Goal: Task Accomplishment & Management: Manage account settings

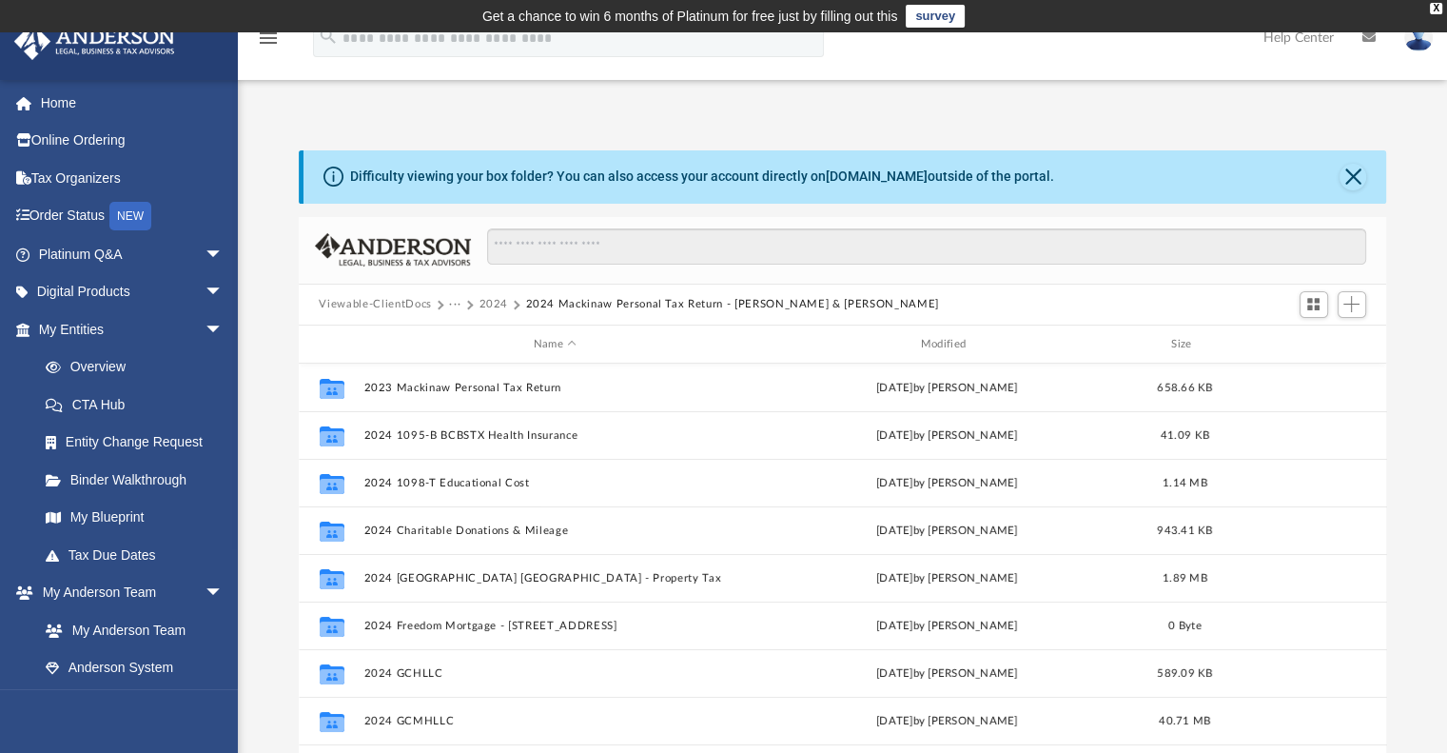
click at [491, 300] on button "2024" at bounding box center [494, 304] width 30 height 17
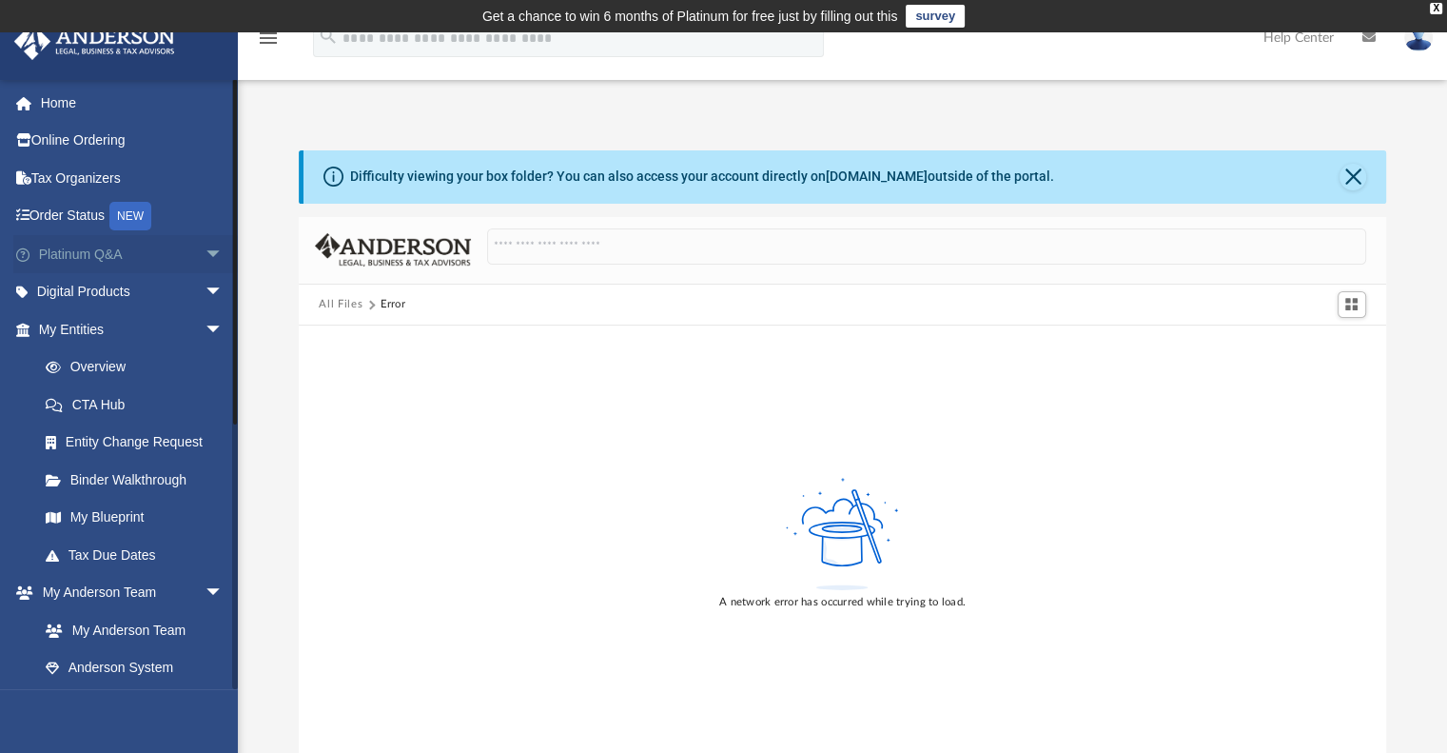
click at [92, 247] on link "Platinum Q&A arrow_drop_down" at bounding box center [132, 254] width 239 height 38
click at [90, 250] on link "Platinum Q&A arrow_drop_down" at bounding box center [132, 254] width 239 height 38
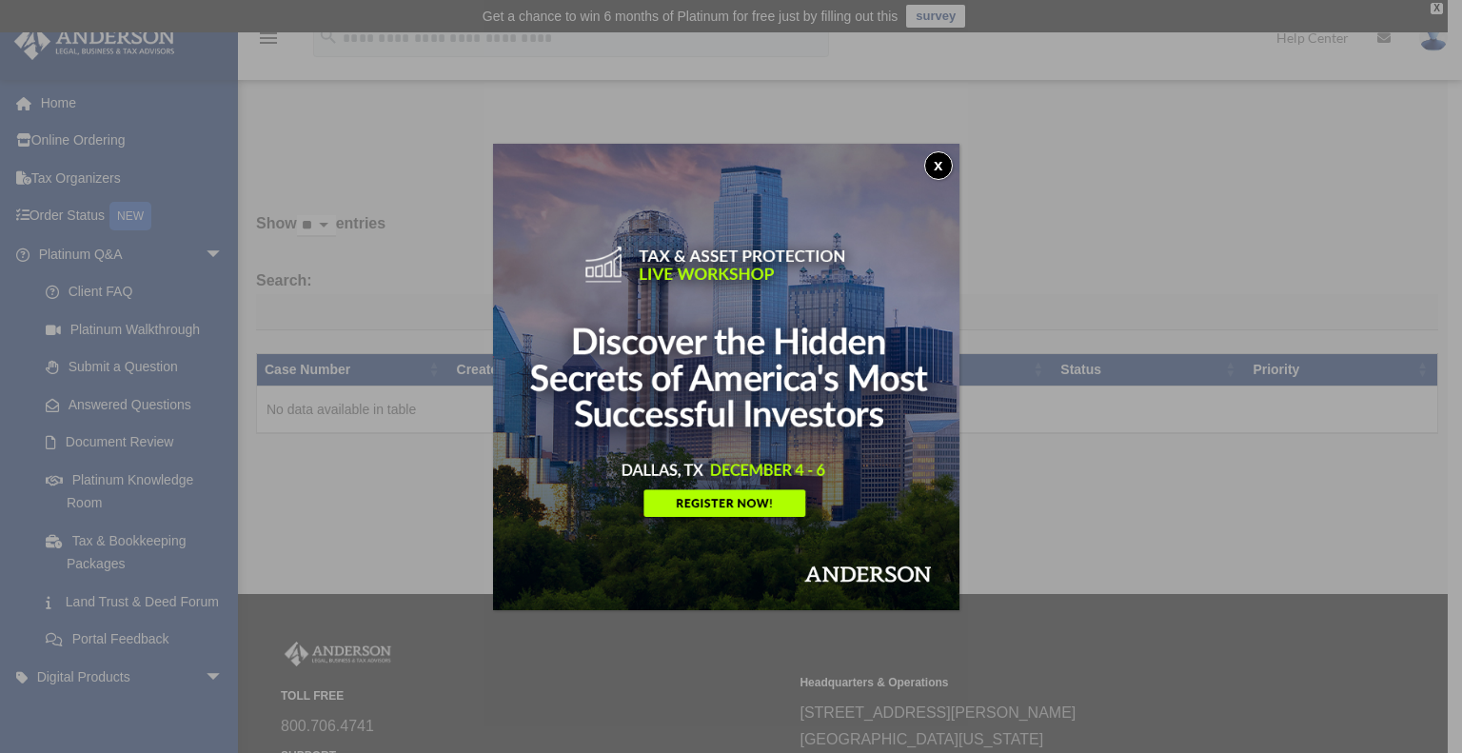
click at [198, 648] on div "x" at bounding box center [731, 376] width 1462 height 753
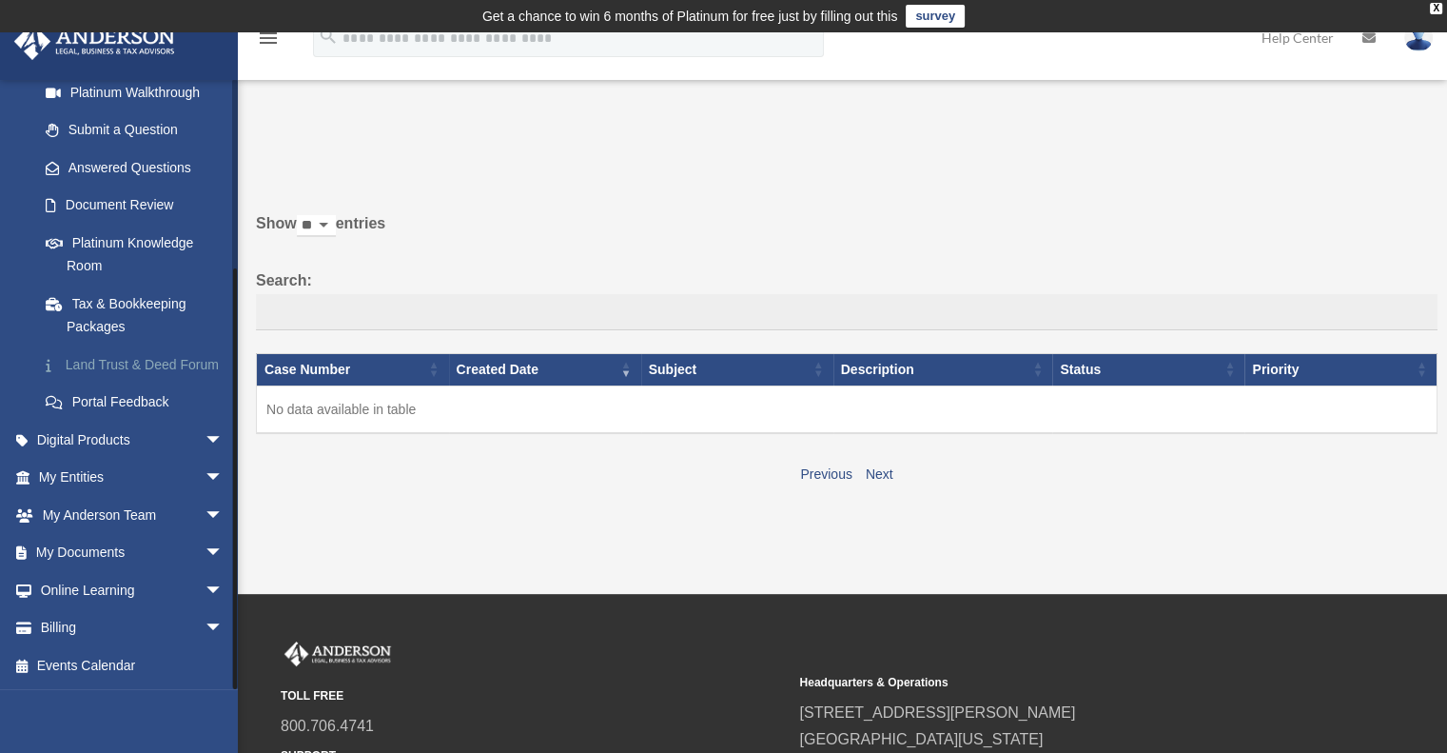
scroll to position [158, 0]
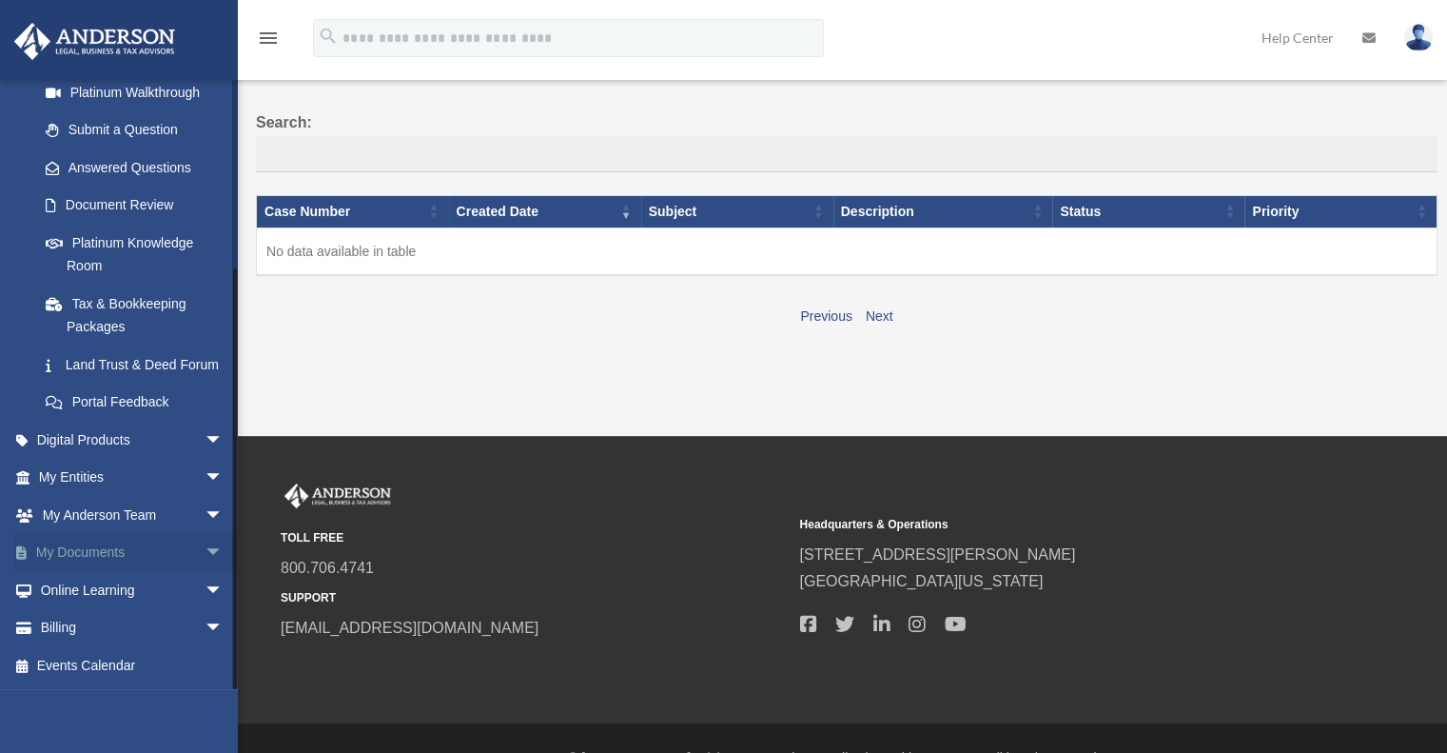
click at [115, 549] on link "My Documents arrow_drop_down" at bounding box center [132, 553] width 239 height 38
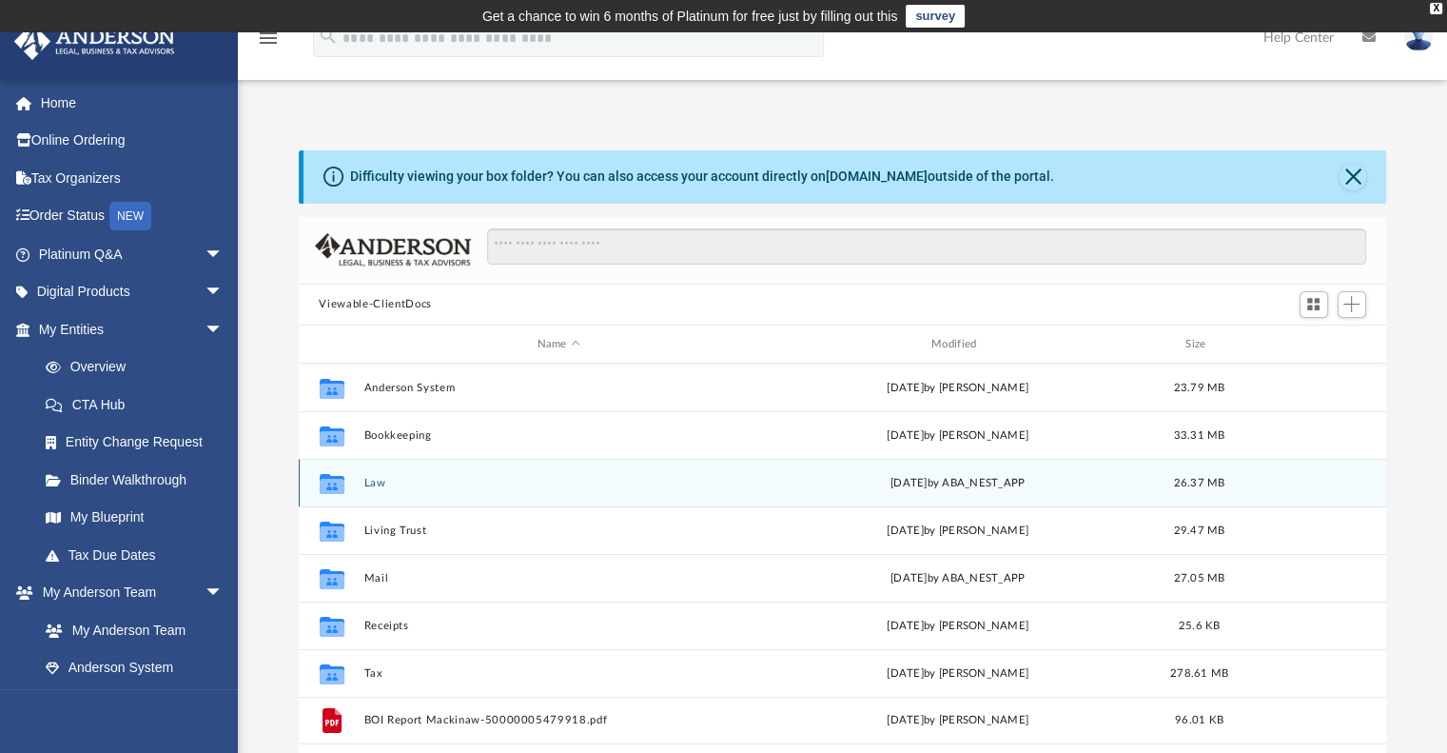
scroll to position [158, 0]
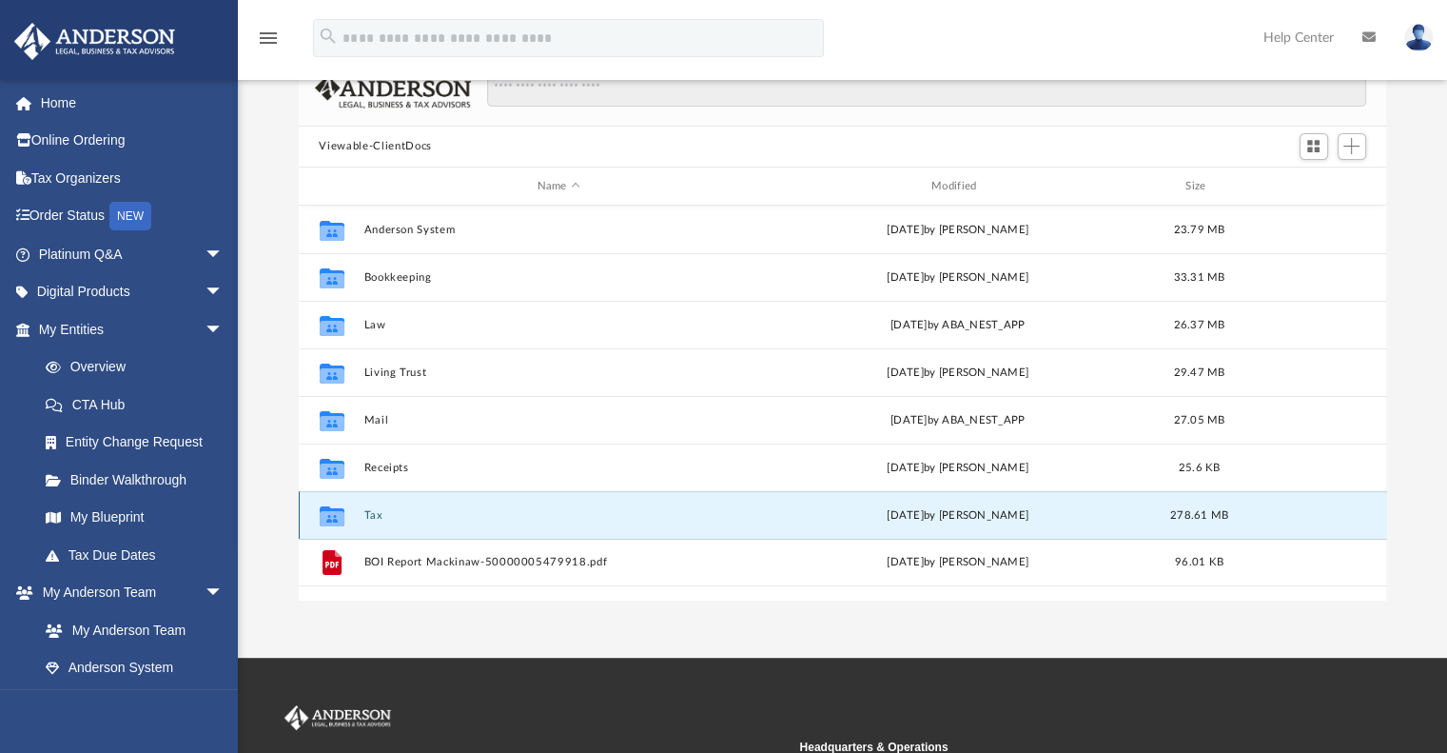
click at [377, 514] on button "Tax" at bounding box center [559, 515] width 390 height 12
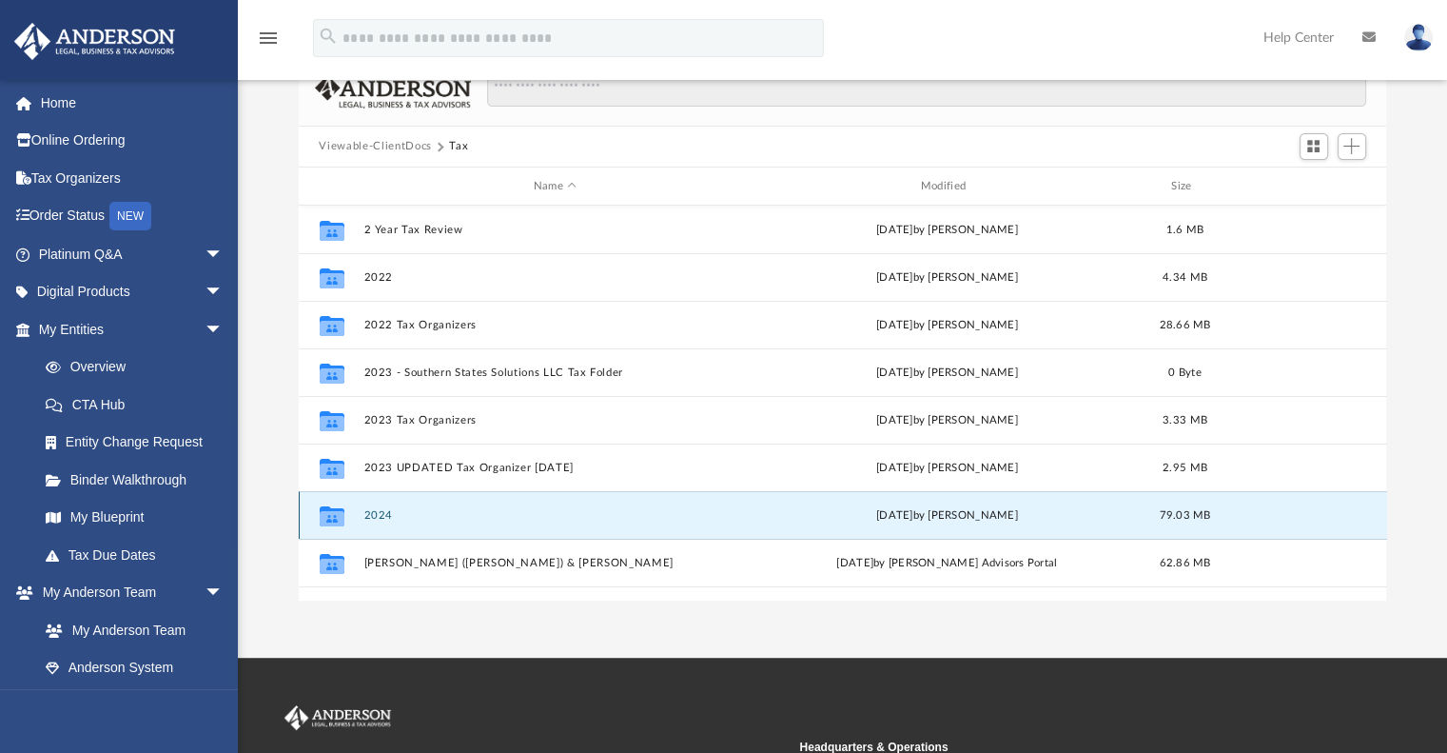
click at [381, 509] on button "2024" at bounding box center [556, 515] width 384 height 12
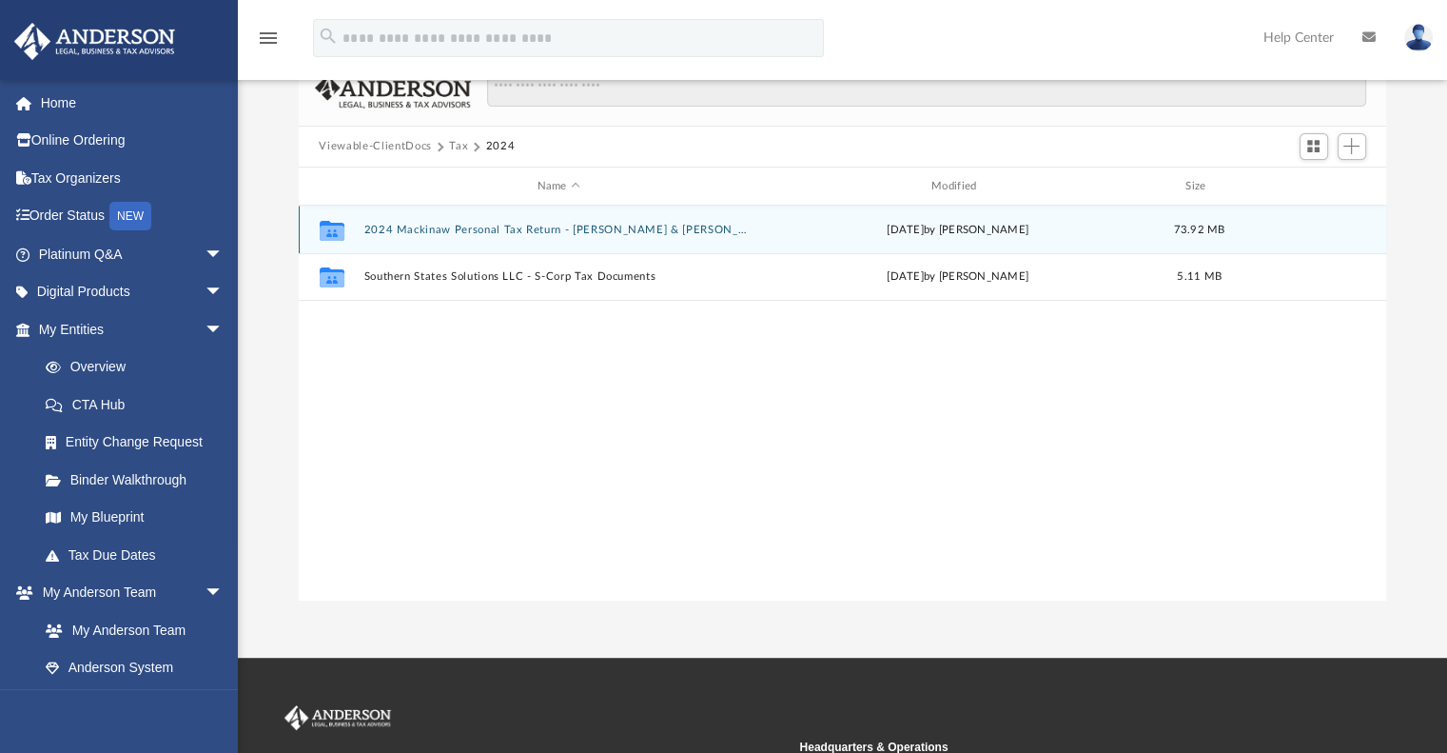
click at [539, 231] on button "2024 Mackinaw Personal Tax Return - [PERSON_NAME] & [PERSON_NAME]" at bounding box center [559, 230] width 390 height 12
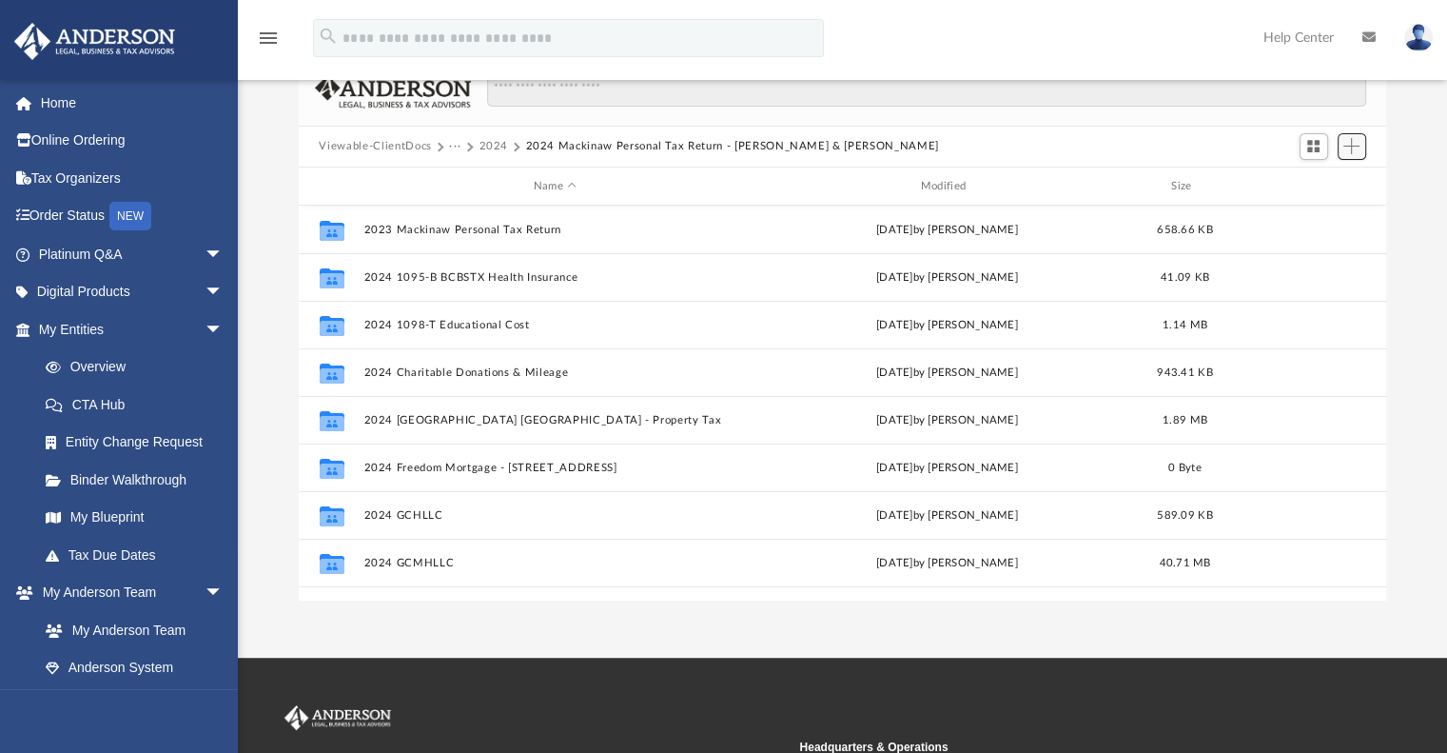
click at [1350, 155] on button "Add" at bounding box center [1352, 146] width 29 height 27
click at [1324, 212] on li "New Folder" at bounding box center [1324, 214] width 61 height 20
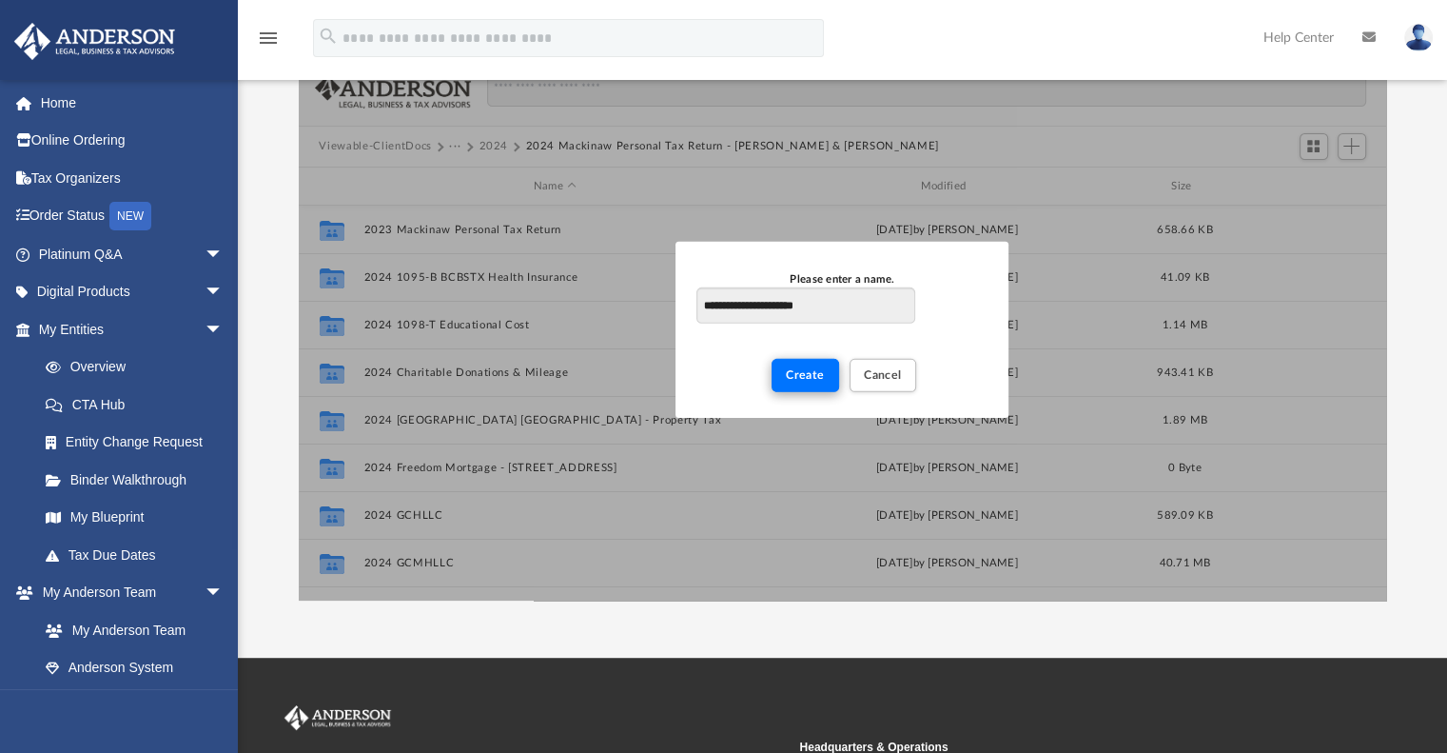
type input "**********"
click at [813, 369] on span "Create" at bounding box center [805, 374] width 39 height 11
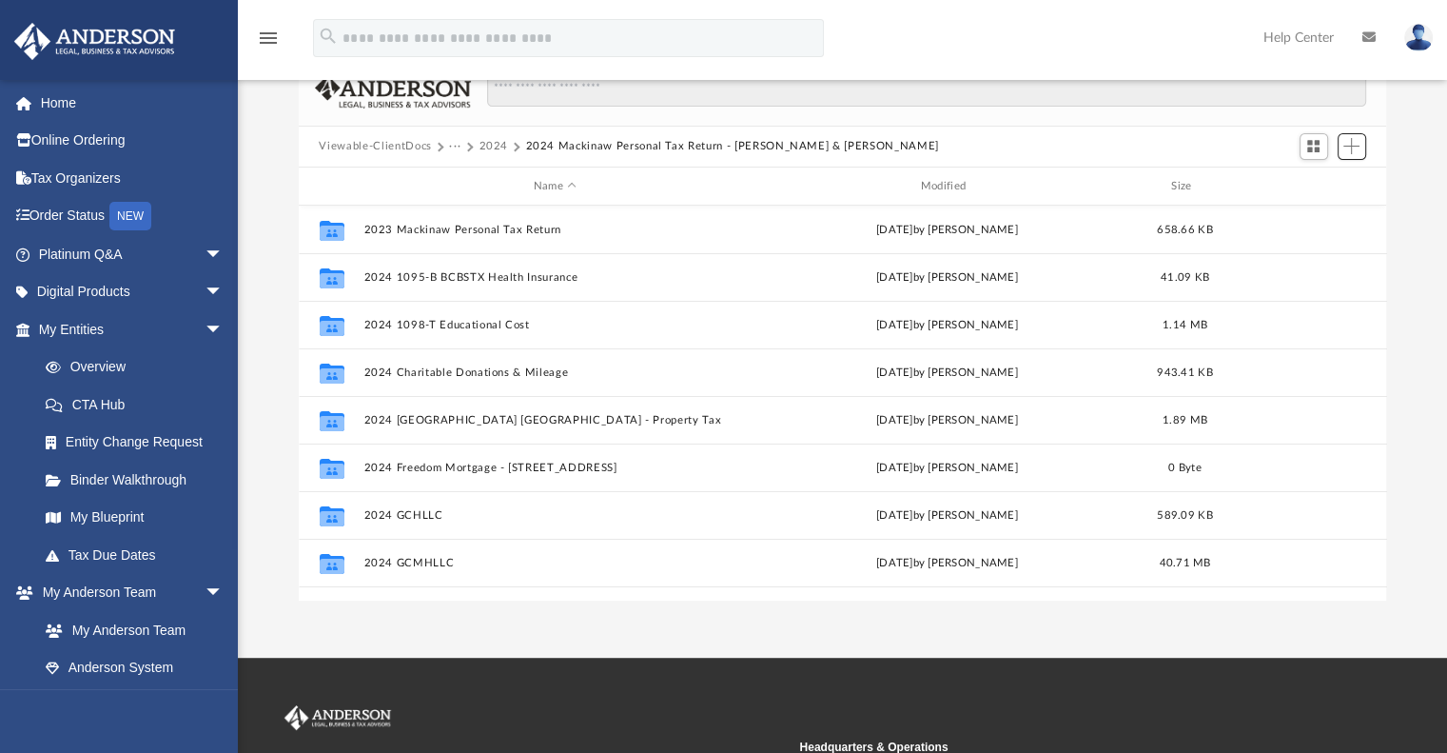
scroll to position [463, 0]
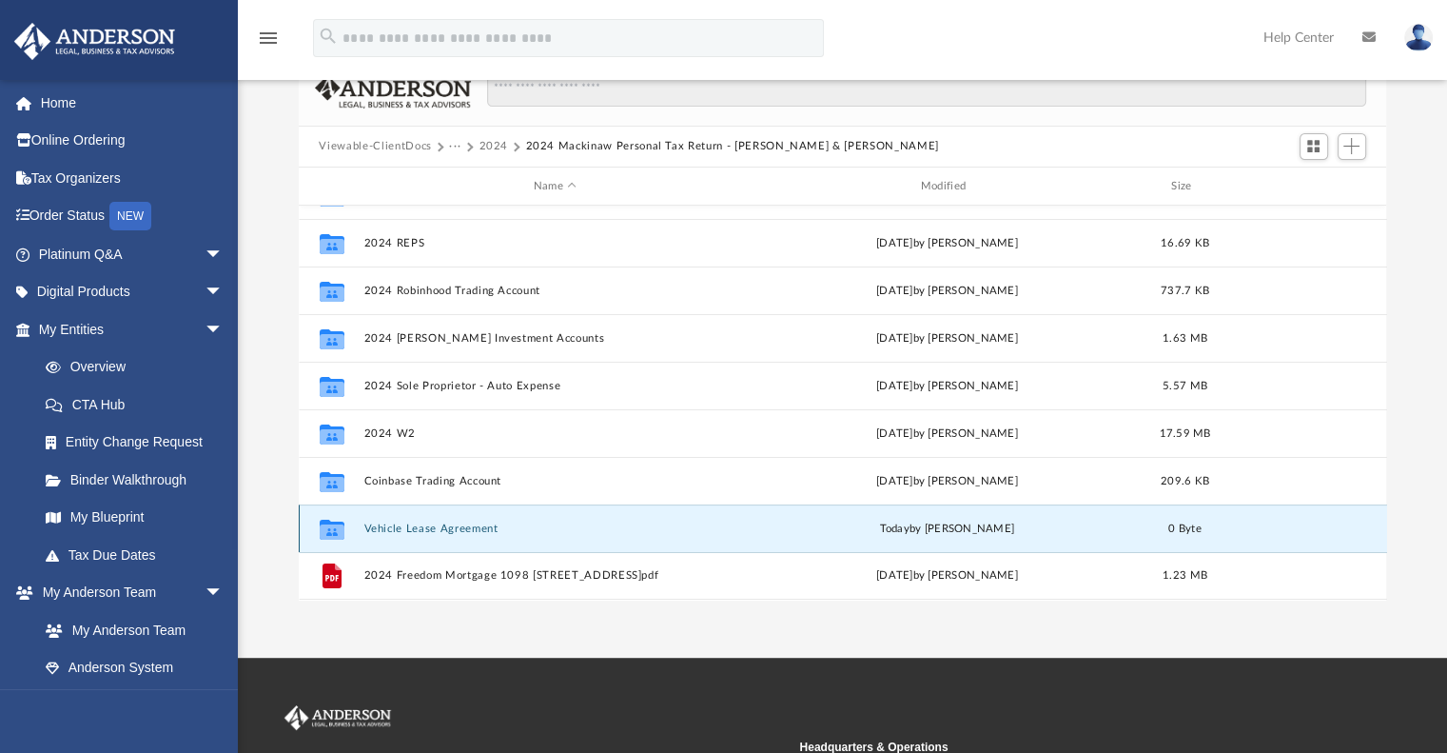
click at [443, 521] on div "Collaborated Folder Vehicle Lease Agreement [DATE] by [PERSON_NAME] 0 Byte" at bounding box center [843, 528] width 1089 height 48
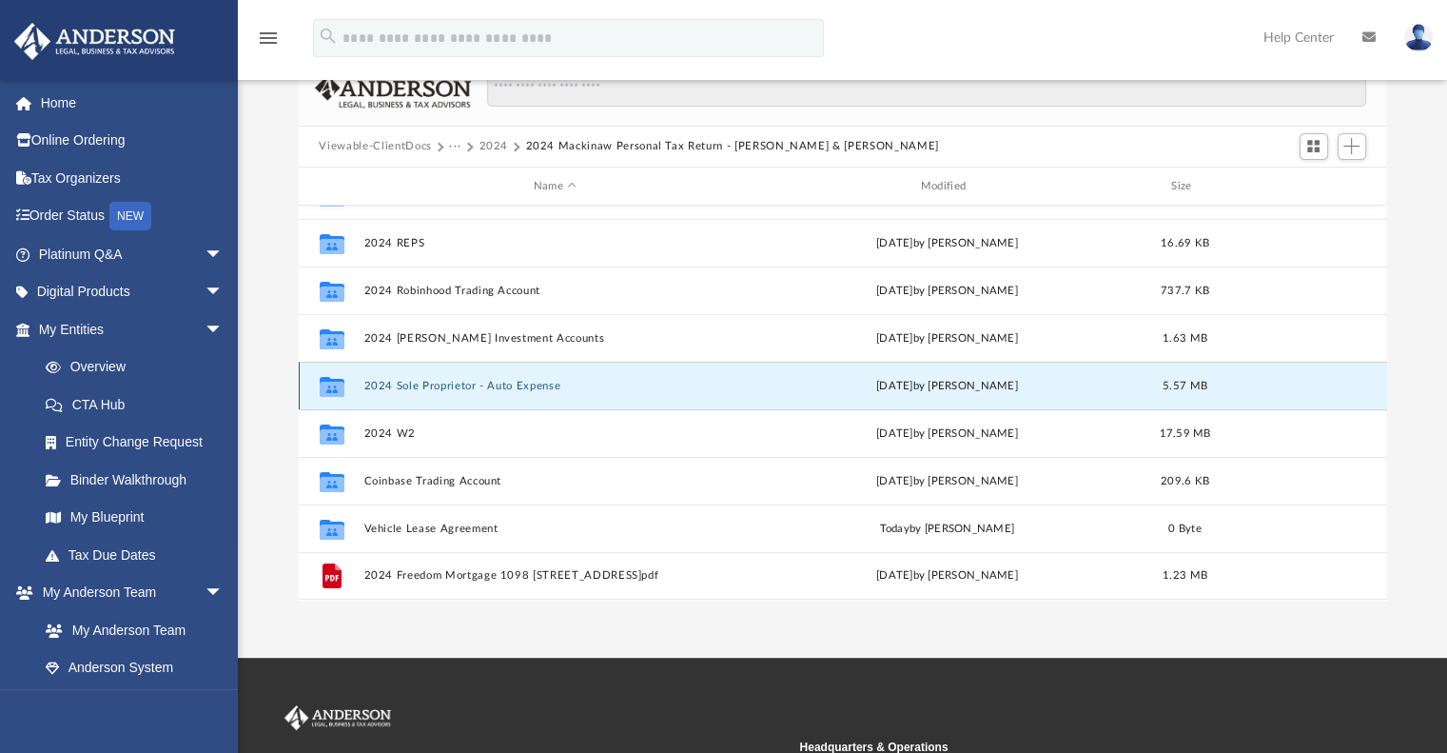
click at [482, 381] on button "2024 Sole Proprietor - Auto Expense" at bounding box center [556, 386] width 384 height 12
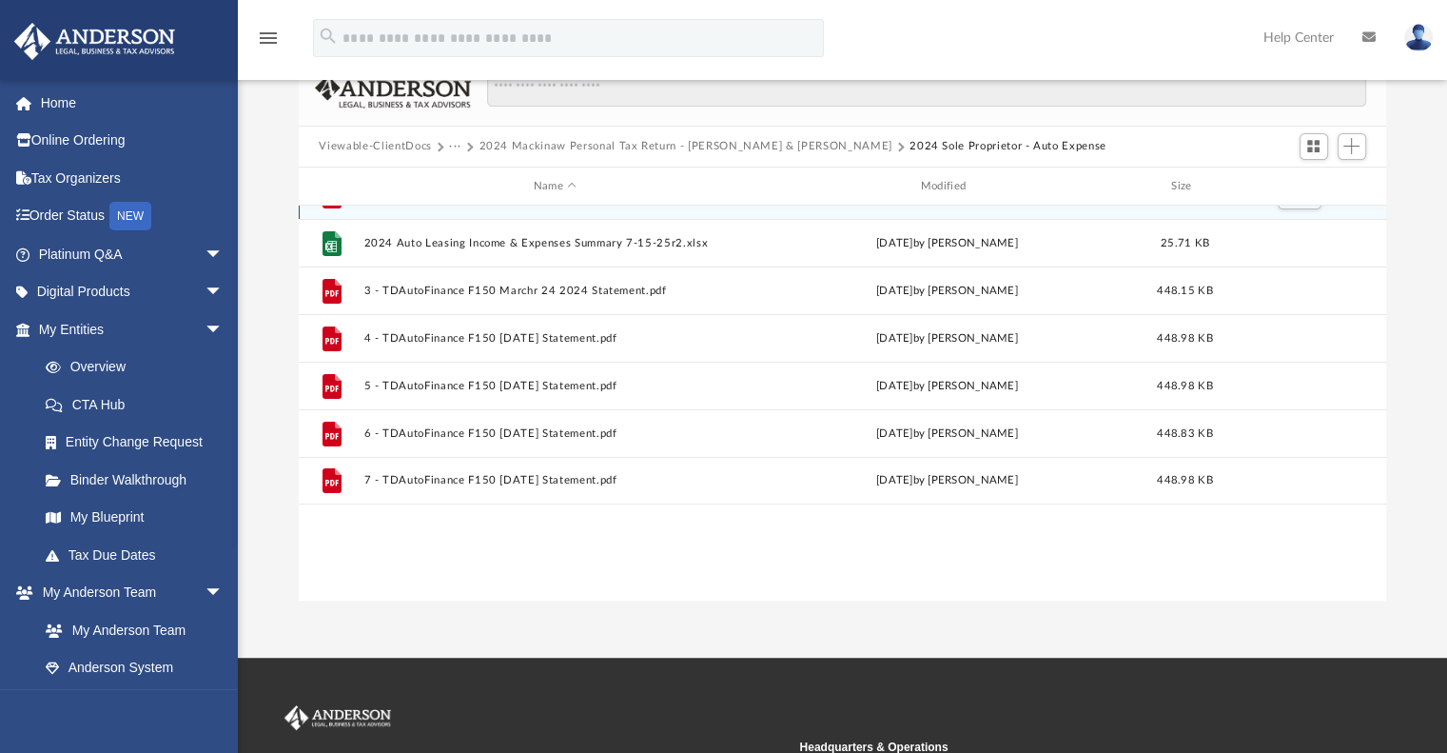
scroll to position [0, 0]
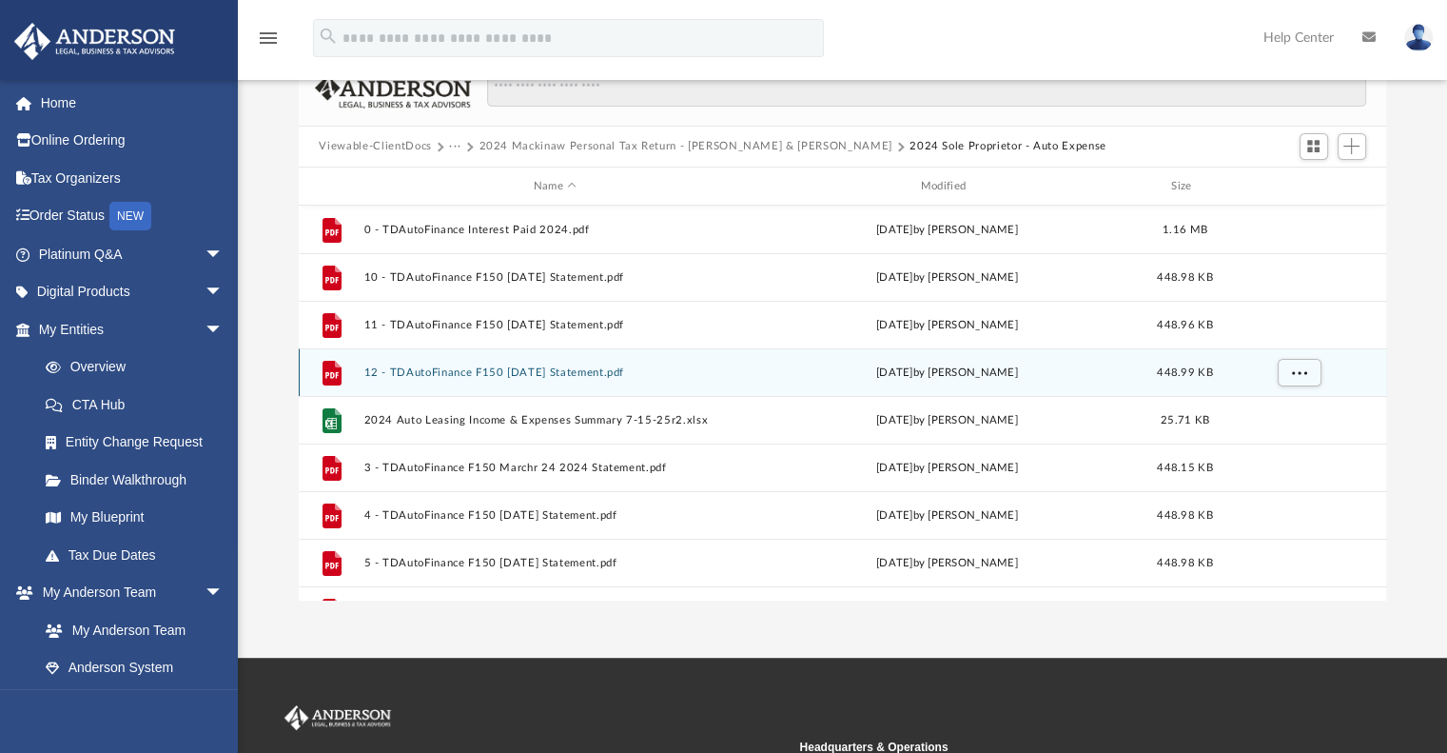
click at [482, 381] on div "File 12 - TDAutoFinance F150 [DATE] Statement.pdf [DATE] by [PERSON_NAME] 448.9…" at bounding box center [843, 372] width 1089 height 48
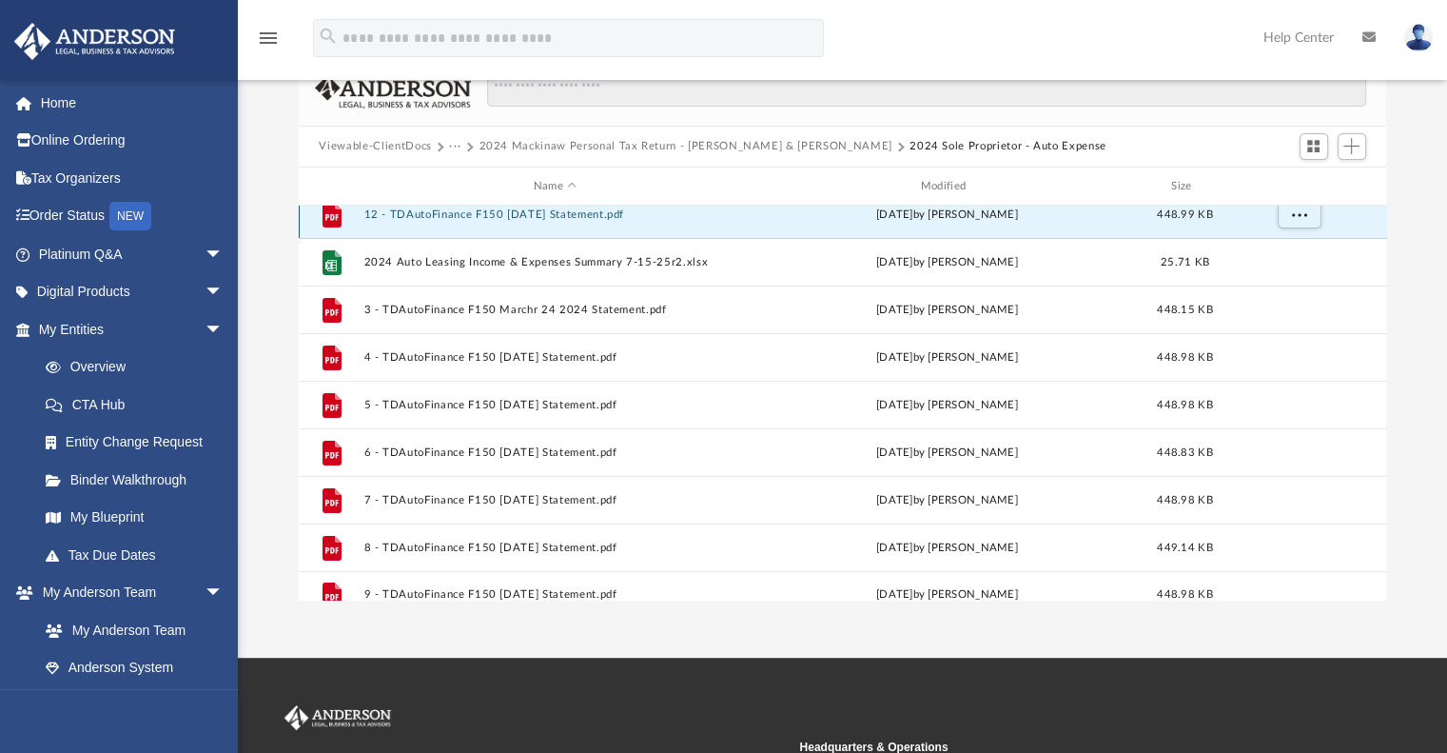
scroll to position [177, 0]
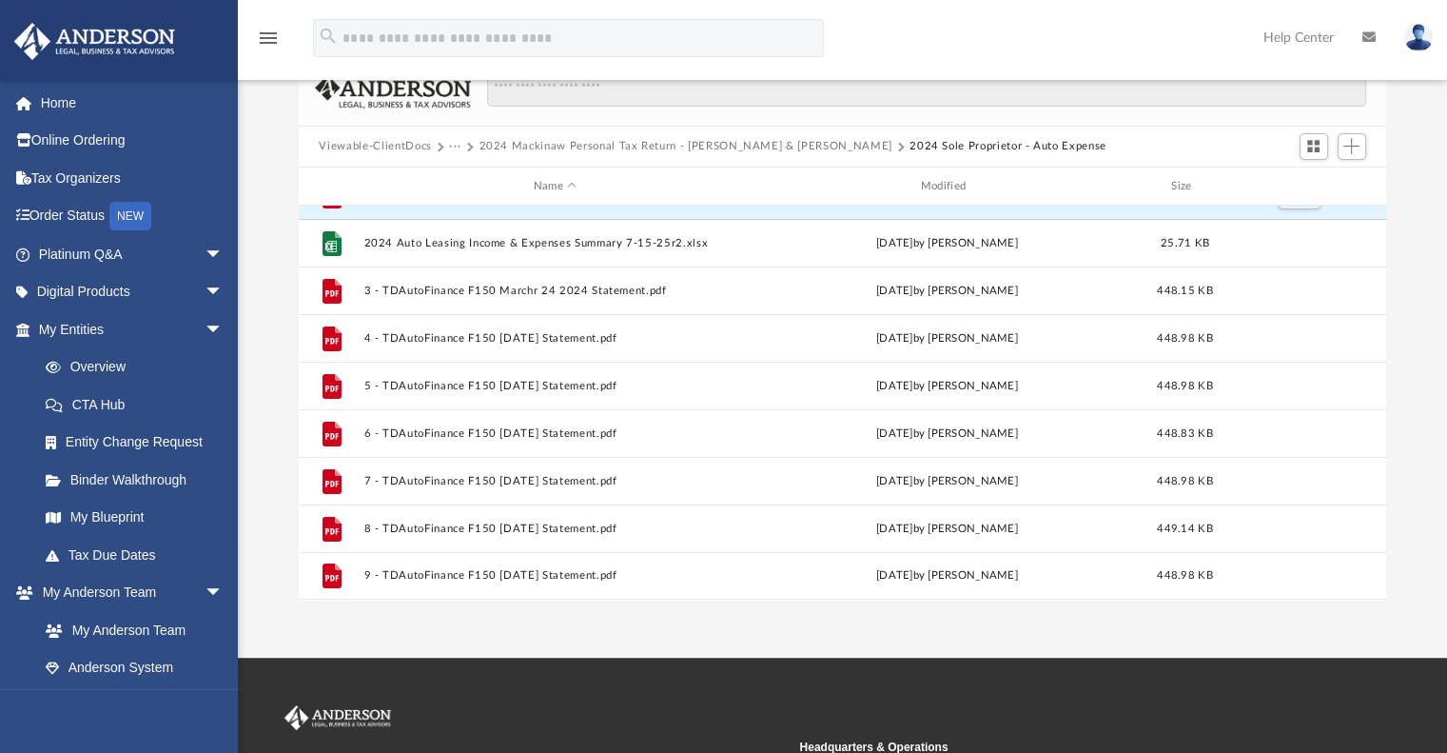
click at [765, 144] on button "2024 Mackinaw Personal Tax Return - [PERSON_NAME] & [PERSON_NAME]" at bounding box center [685, 146] width 413 height 17
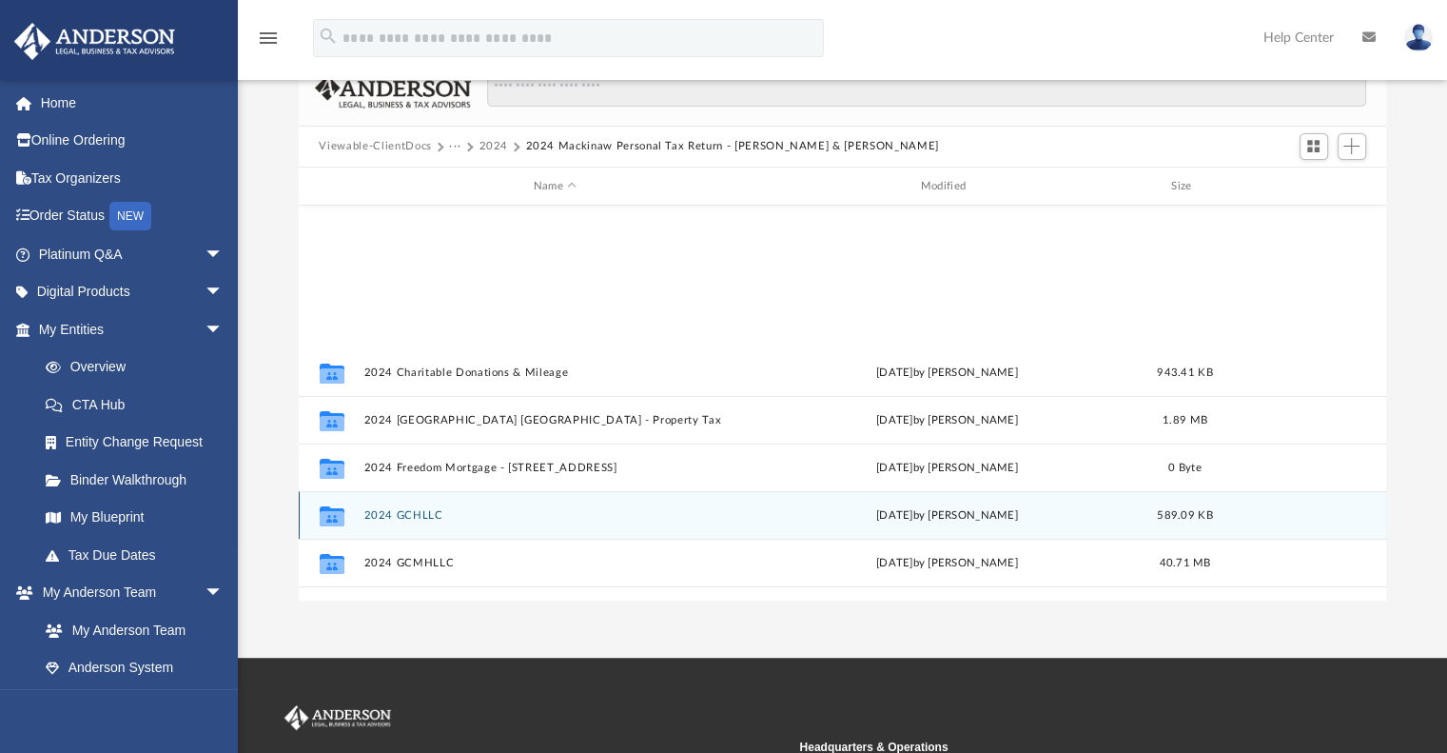
scroll to position [463, 0]
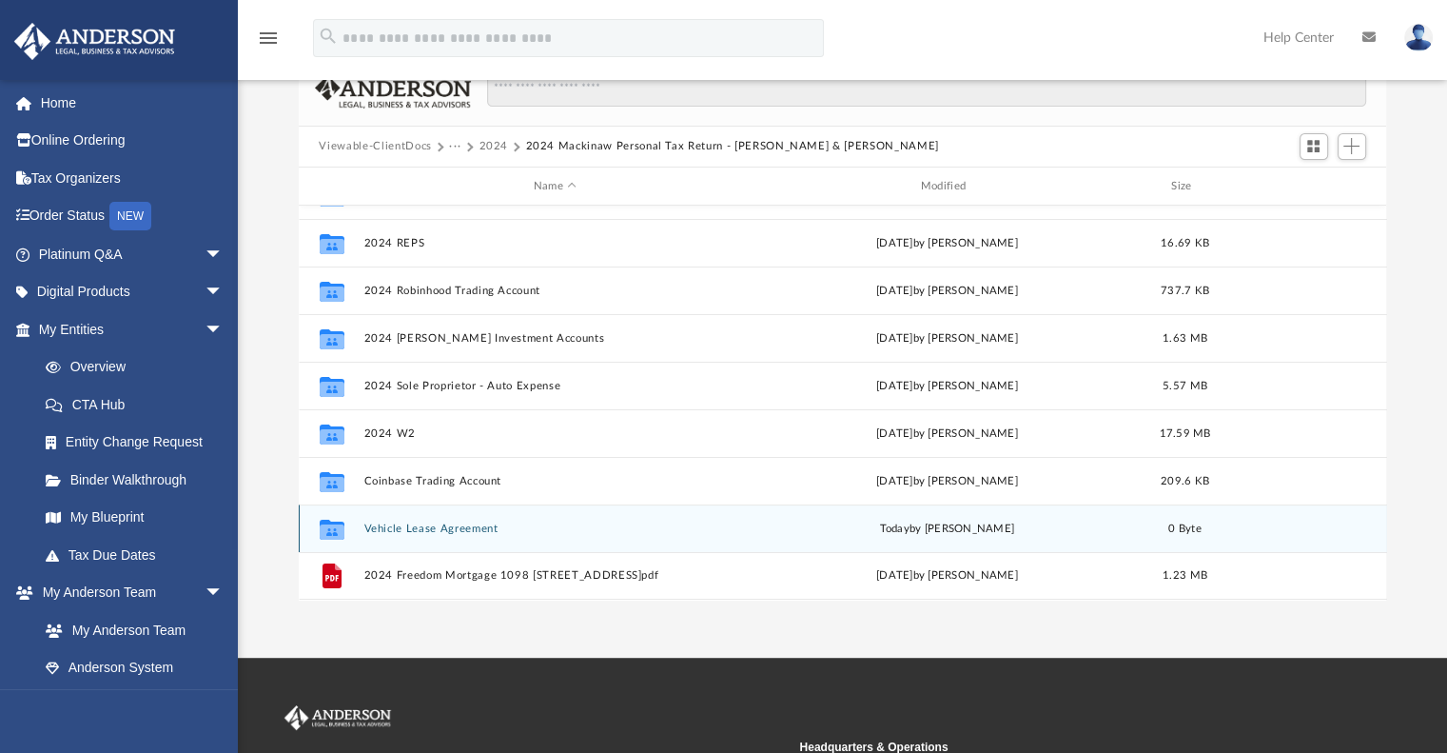
click at [393, 524] on button "Vehicle Lease Agreement" at bounding box center [556, 528] width 384 height 12
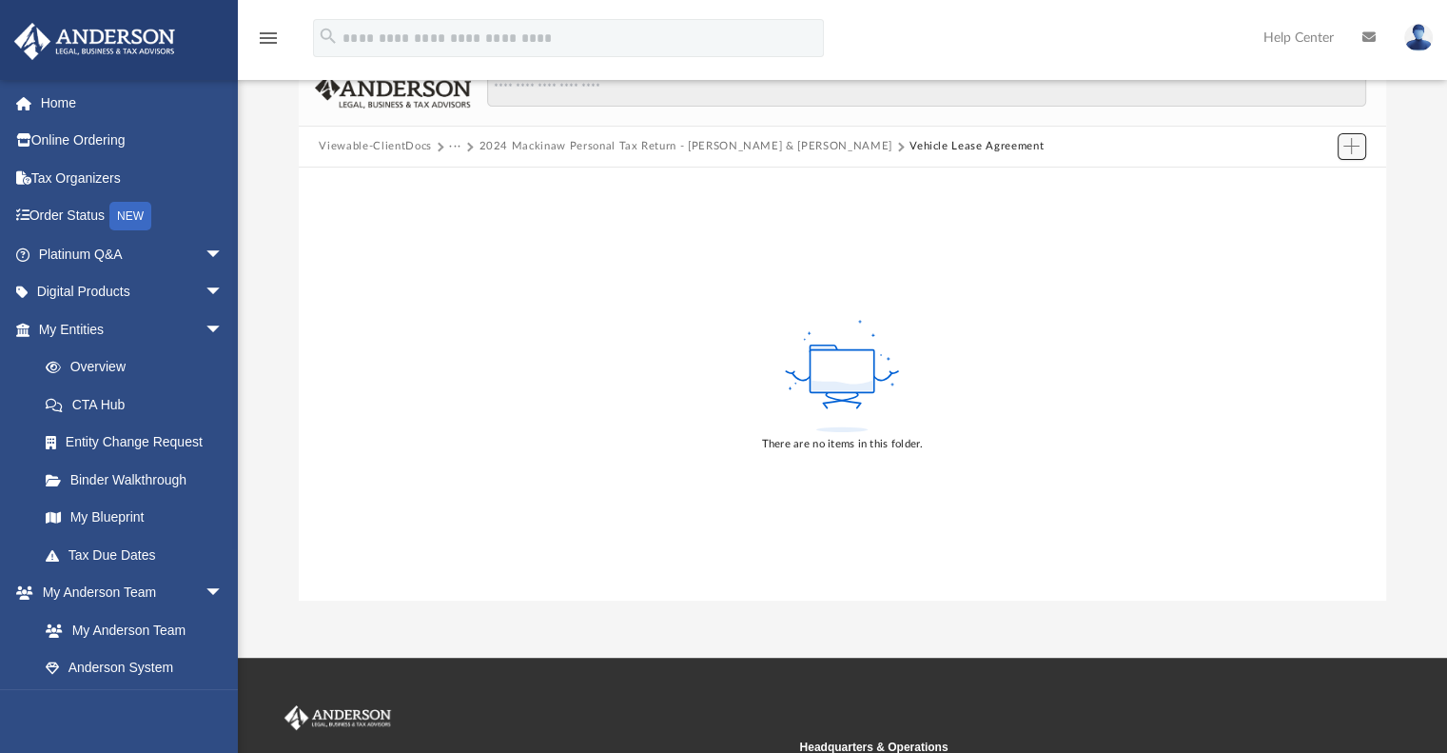
click at [1351, 150] on span "Add" at bounding box center [1352, 146] width 16 height 16
click at [1314, 184] on li "Upload" at bounding box center [1324, 184] width 61 height 20
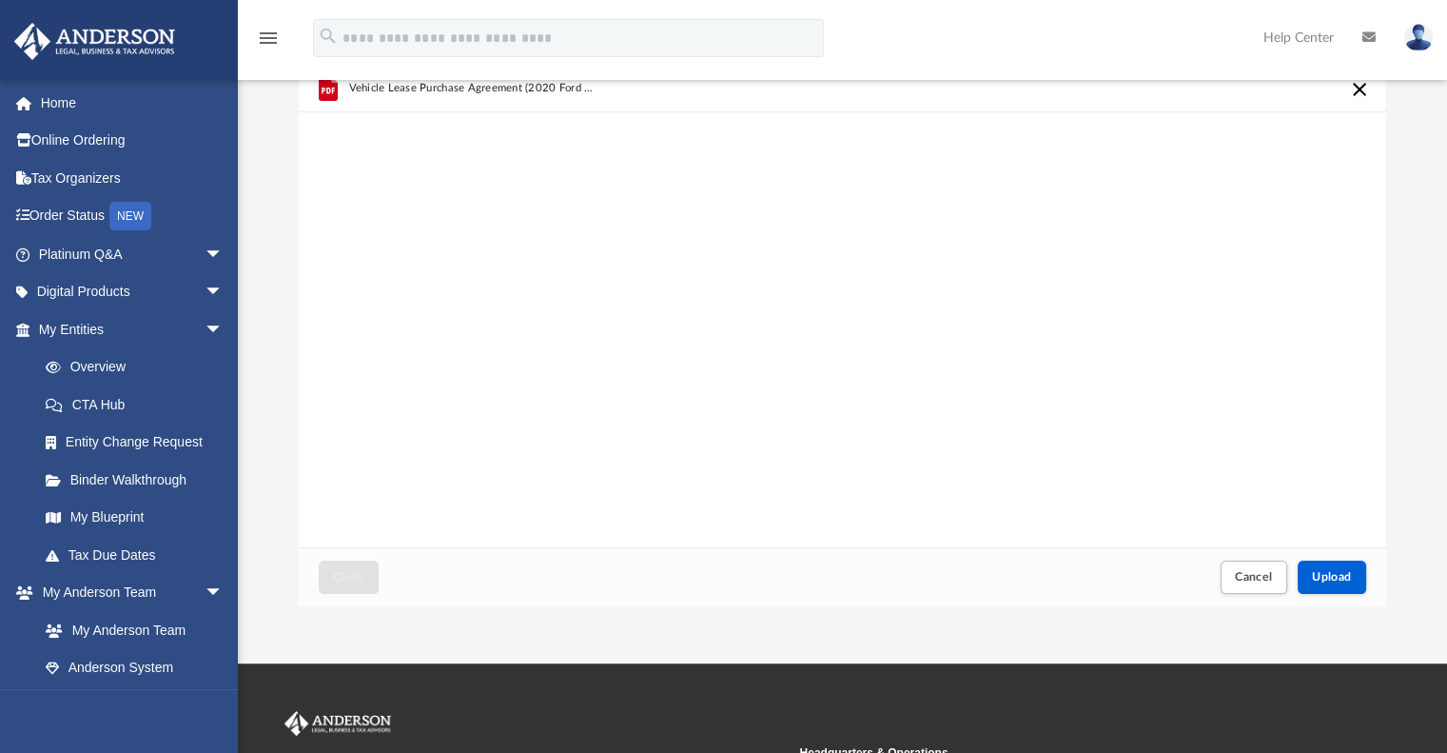
scroll to position [158, 0]
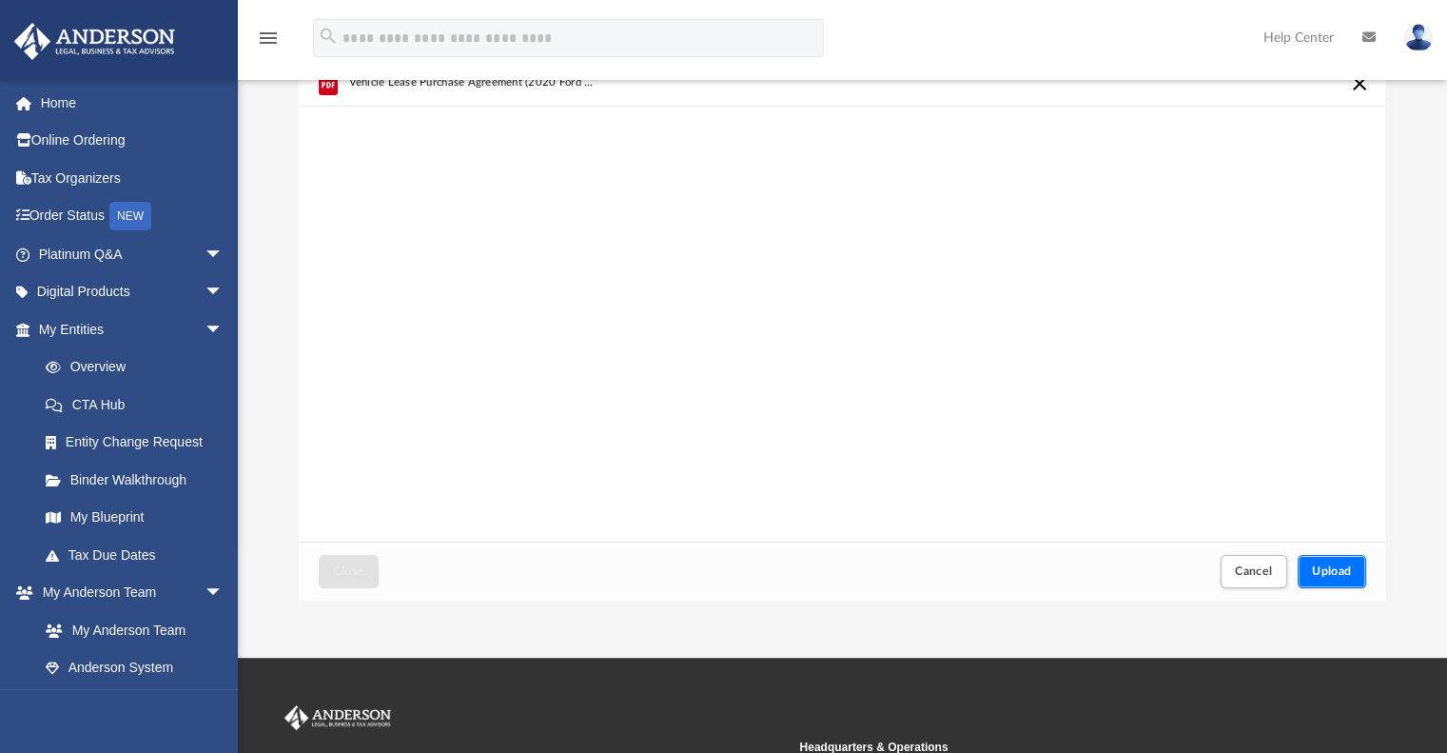
click at [1325, 567] on span "Upload" at bounding box center [1332, 570] width 40 height 11
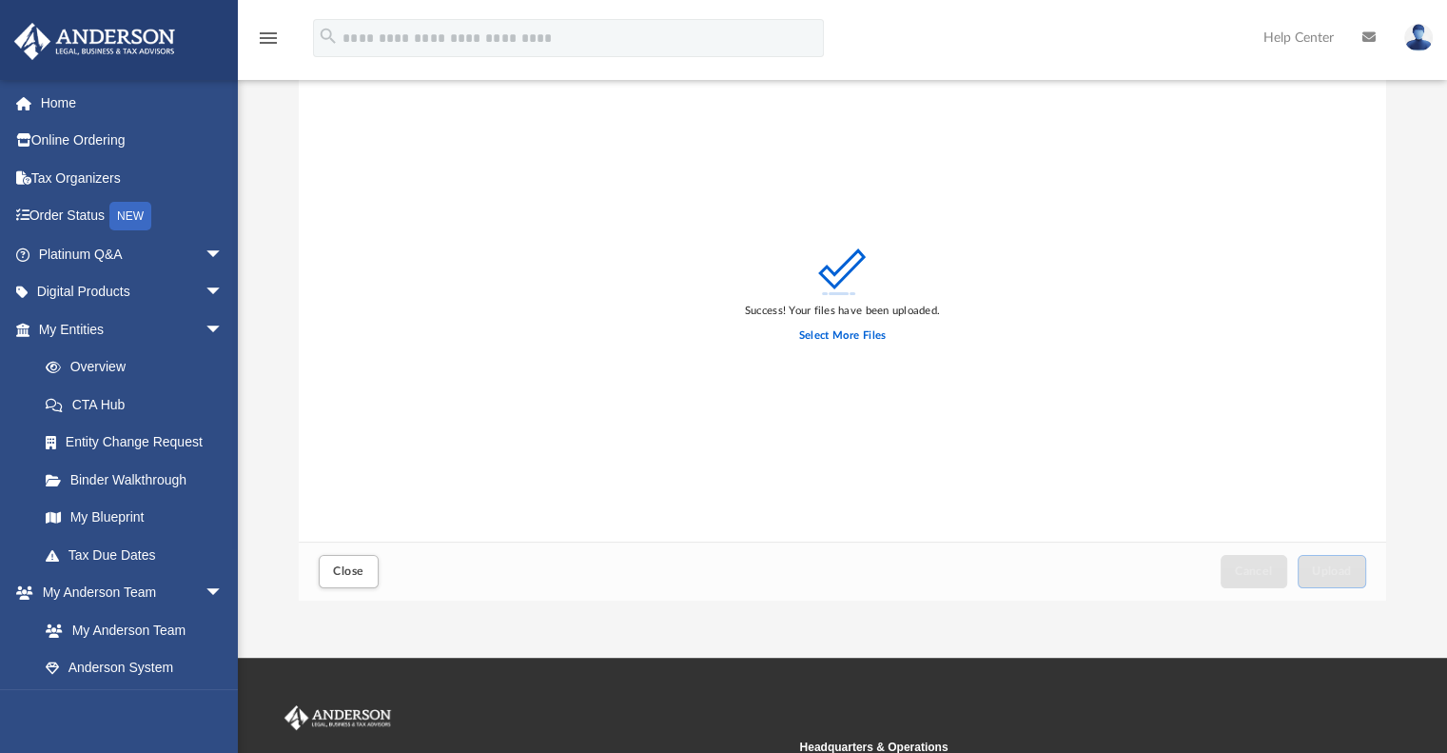
scroll to position [0, 0]
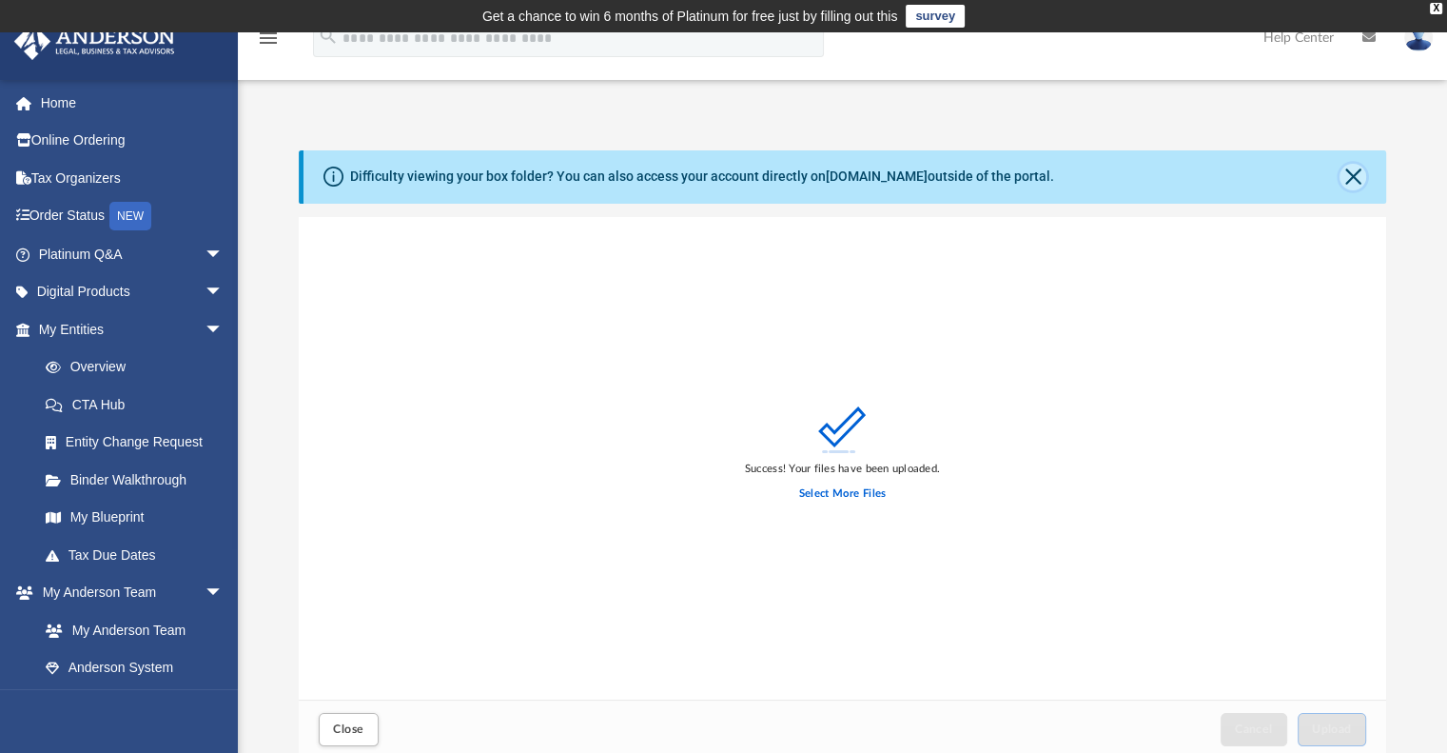
click at [1348, 168] on button "Close" at bounding box center [1353, 177] width 27 height 27
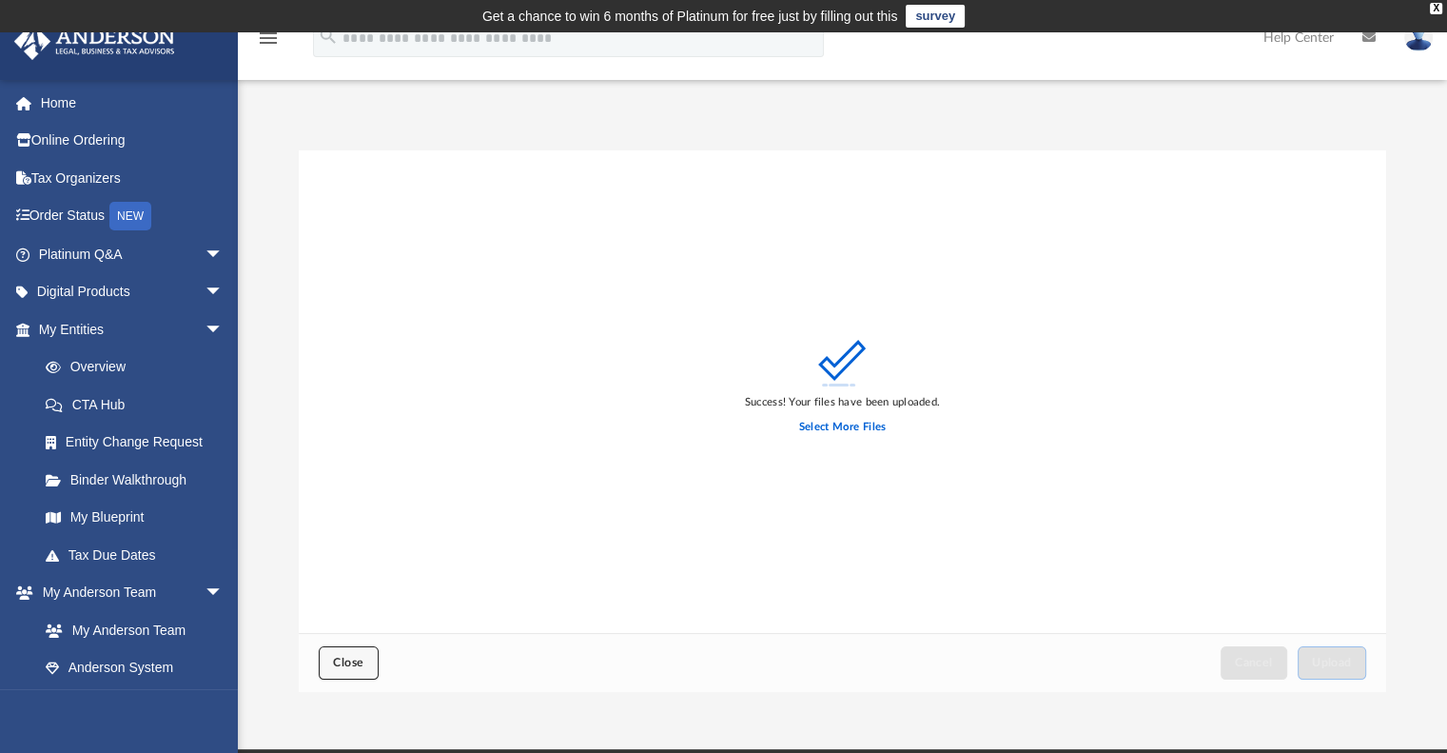
click at [337, 659] on span "Close" at bounding box center [348, 662] width 30 height 11
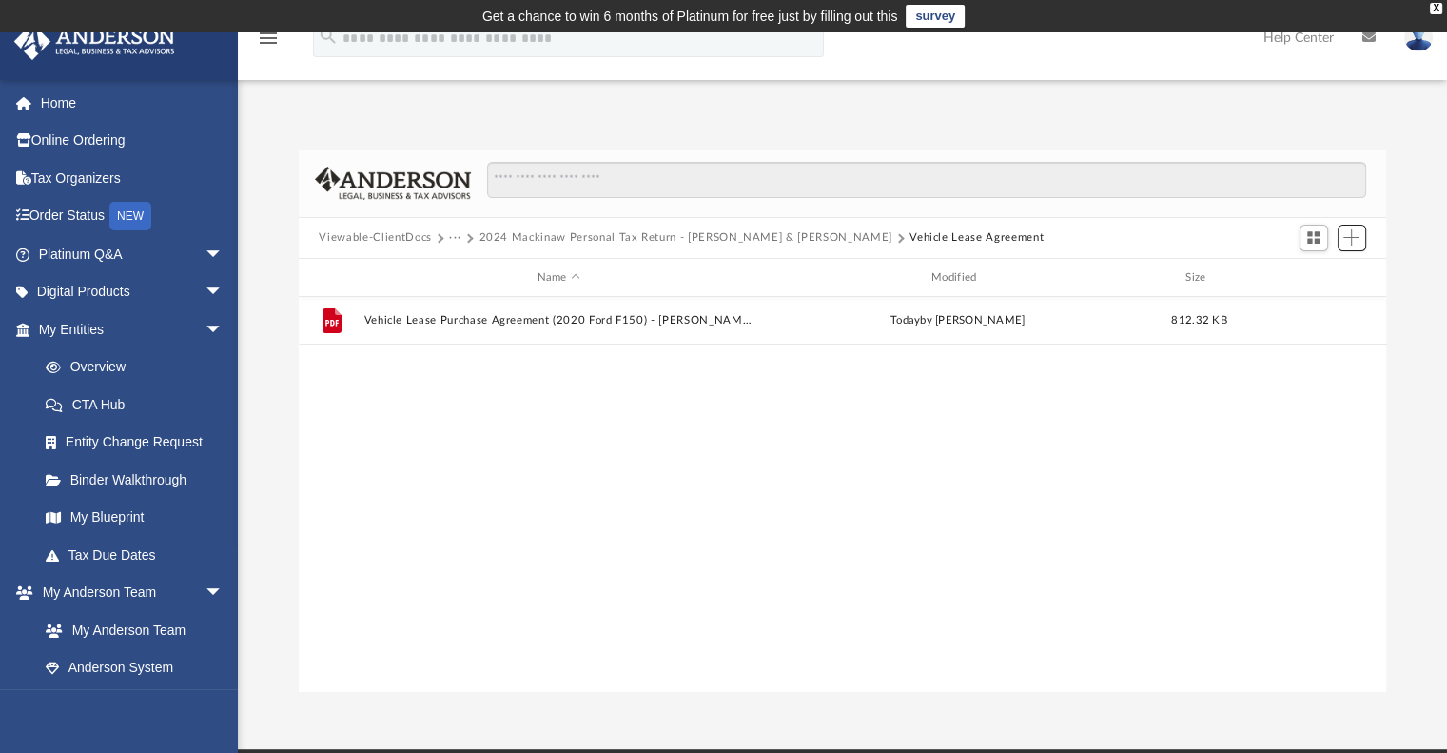
scroll to position [418, 1073]
